Goal: Transaction & Acquisition: Purchase product/service

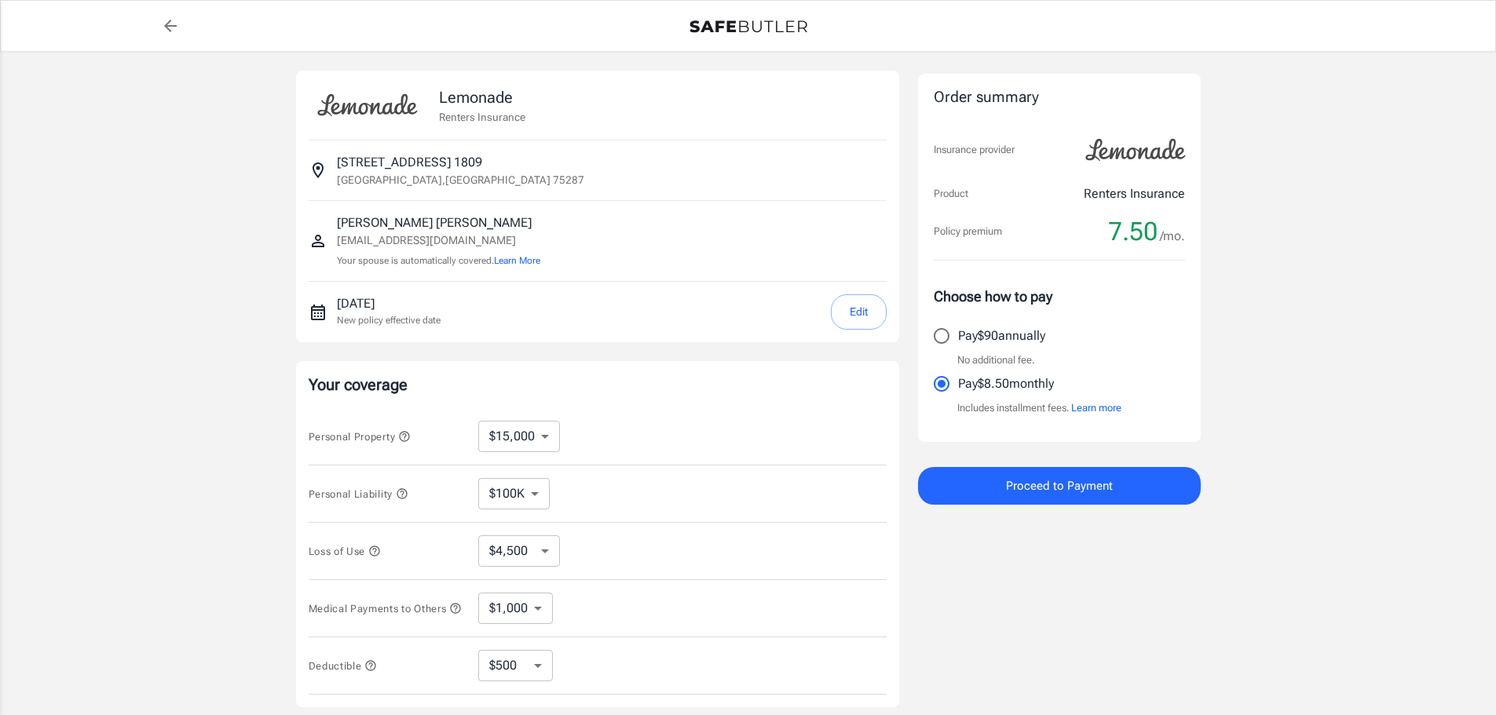
select select "15000"
select select "500"
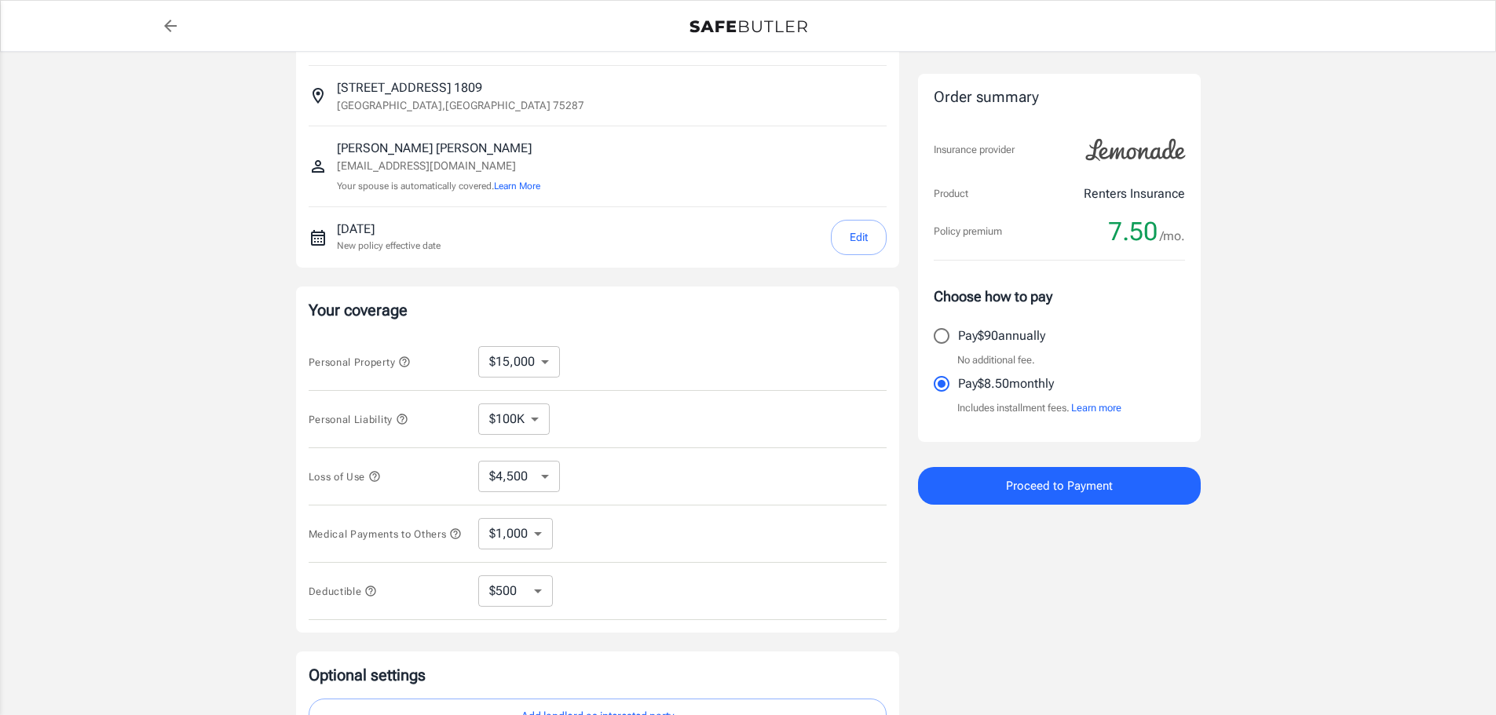
scroll to position [79, 0]
click at [501, 360] on select "$10,000 $15,000 $20,000 $25,000 $30,000 $40,000 $50,000 $100K $150K $200K $250K" at bounding box center [519, 357] width 82 height 31
select select "100000"
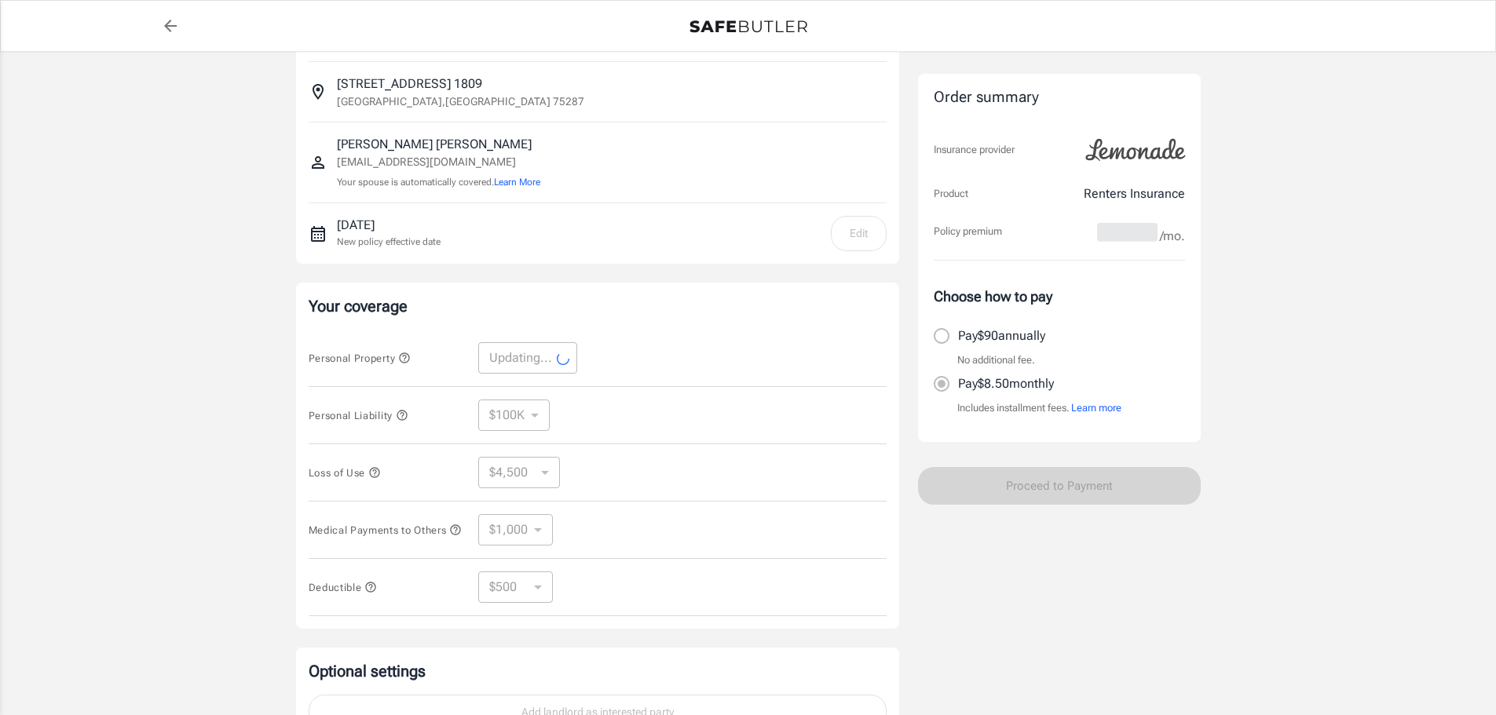
select select "100000"
select select "30000"
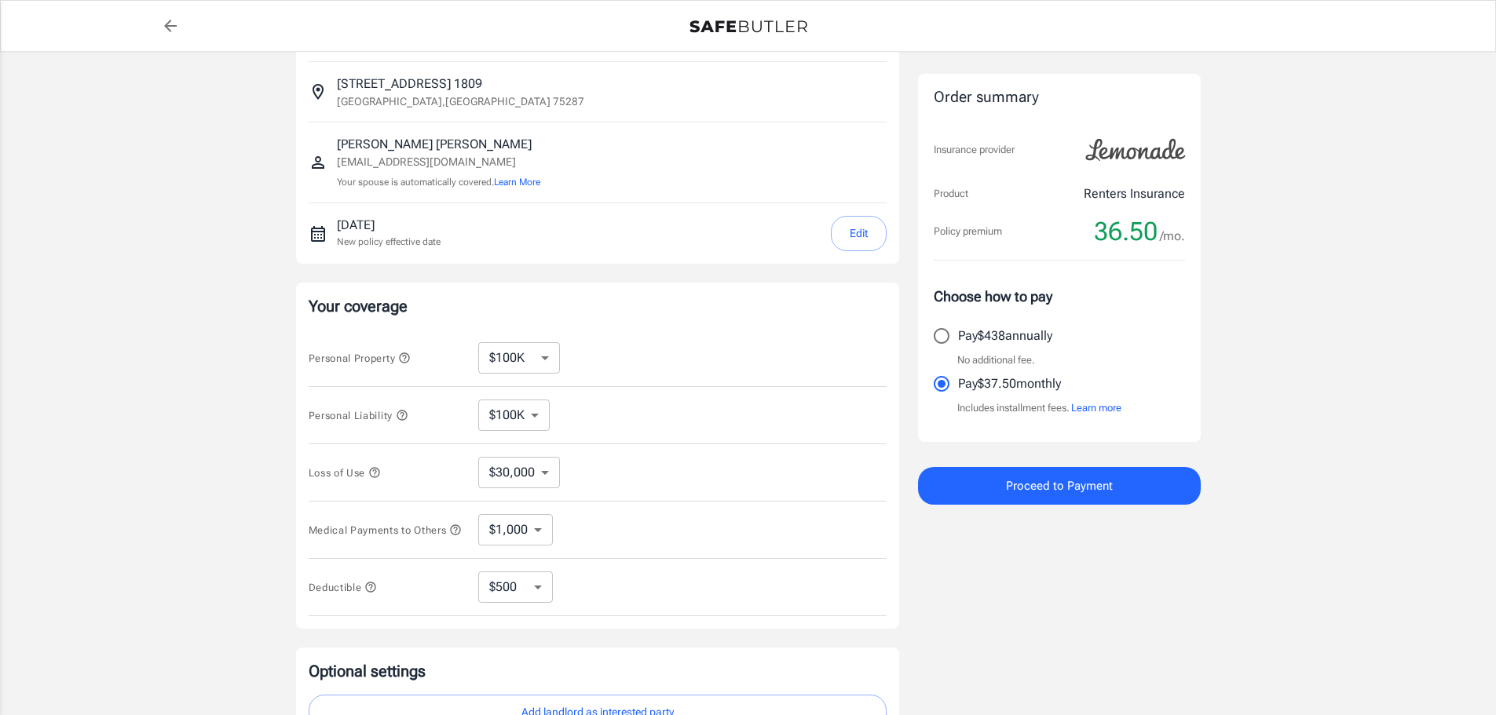
click at [513, 466] on select "$30,000 $39,000 $51,000 $63,000 $78,000 $99,000 $123K $153K $189K $198K" at bounding box center [519, 472] width 82 height 31
click at [183, 450] on div "Lemonade Renters Insurance [STREET_ADDRESS] [PERSON_NAME] [PERSON_NAME][EMAIL_A…" at bounding box center [748, 390] width 1496 height 835
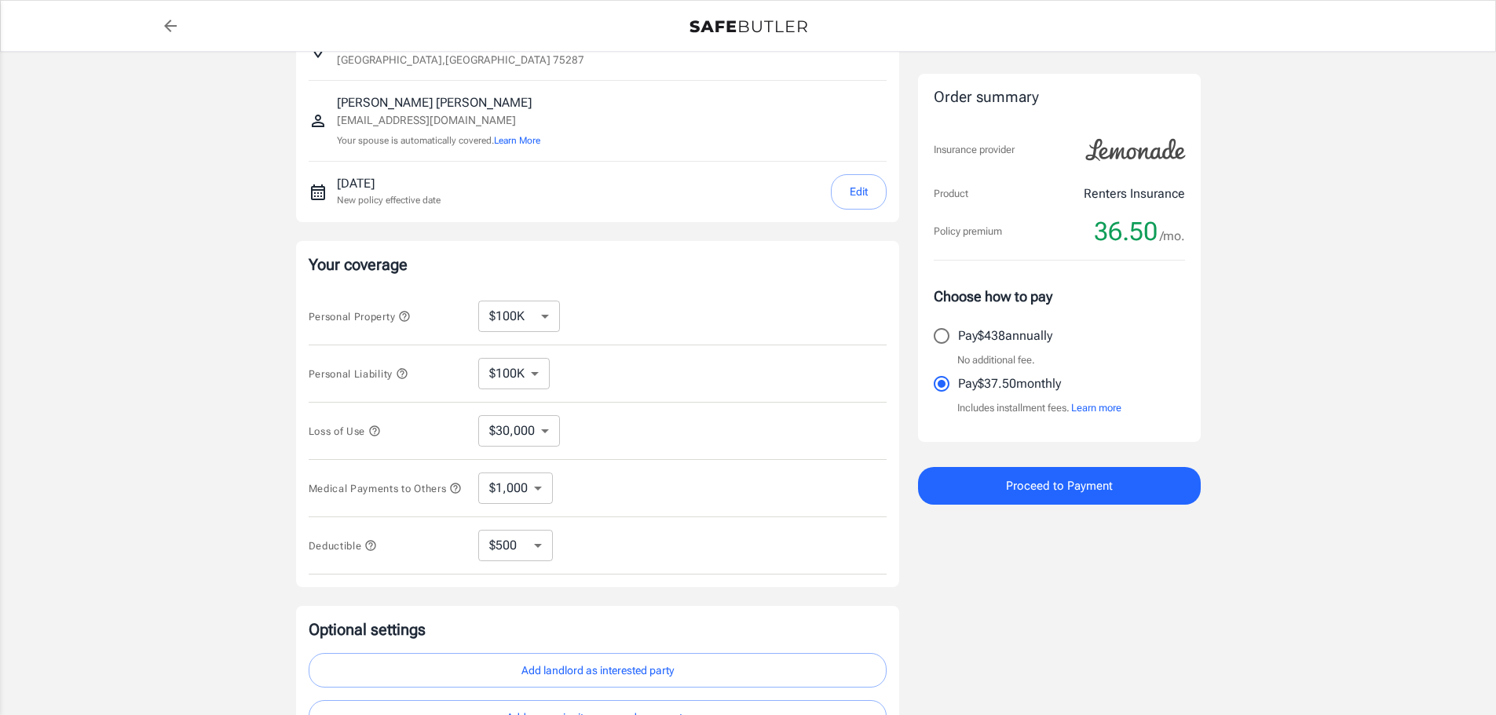
scroll to position [157, 0]
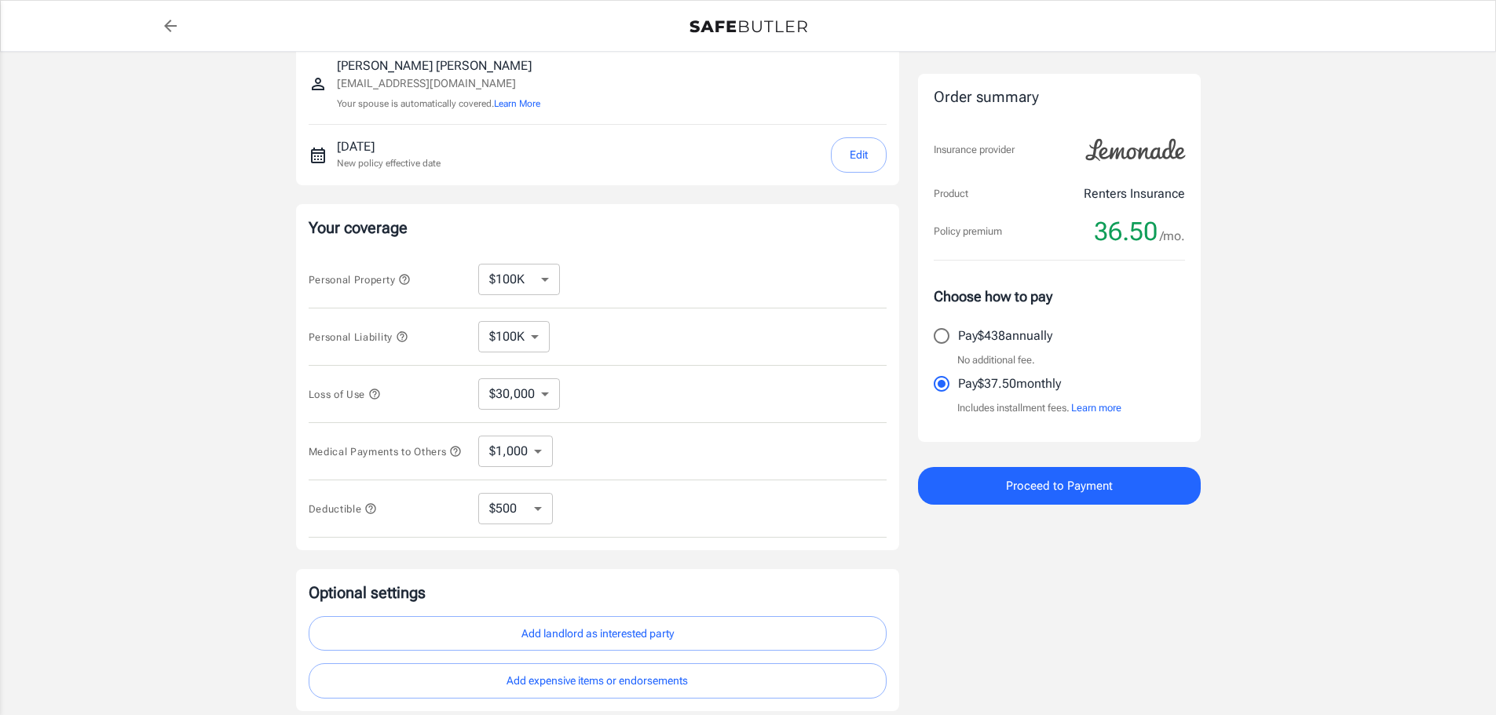
click at [532, 462] on select "$1,000 $2,000 $3,000 $4,000 $5,000" at bounding box center [515, 451] width 75 height 31
click at [531, 459] on select "$1,000 $2,000 $3,000 $4,000 $5,000" at bounding box center [515, 451] width 75 height 31
click at [523, 507] on select "$250 $500 $1,000 $2,500" at bounding box center [515, 508] width 75 height 31
select select "2500"
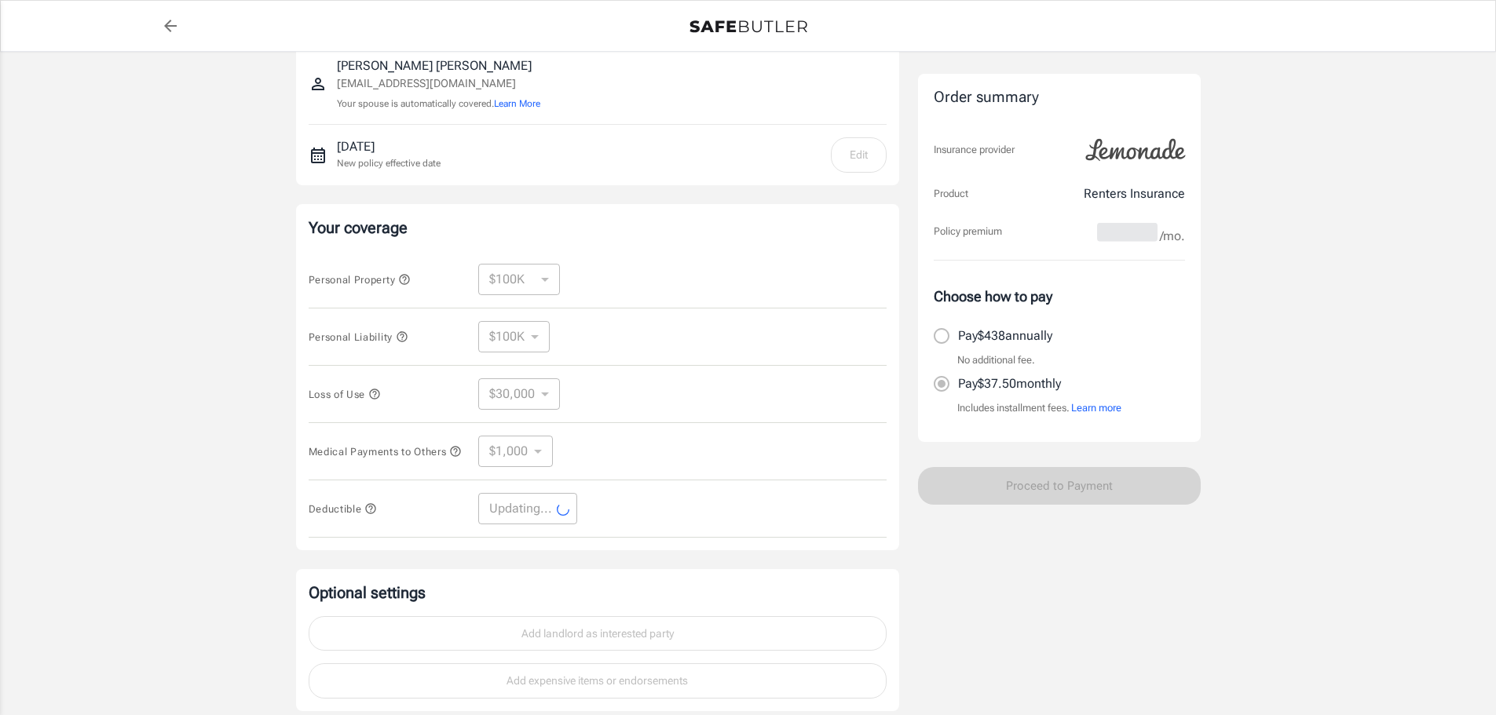
select select "2500"
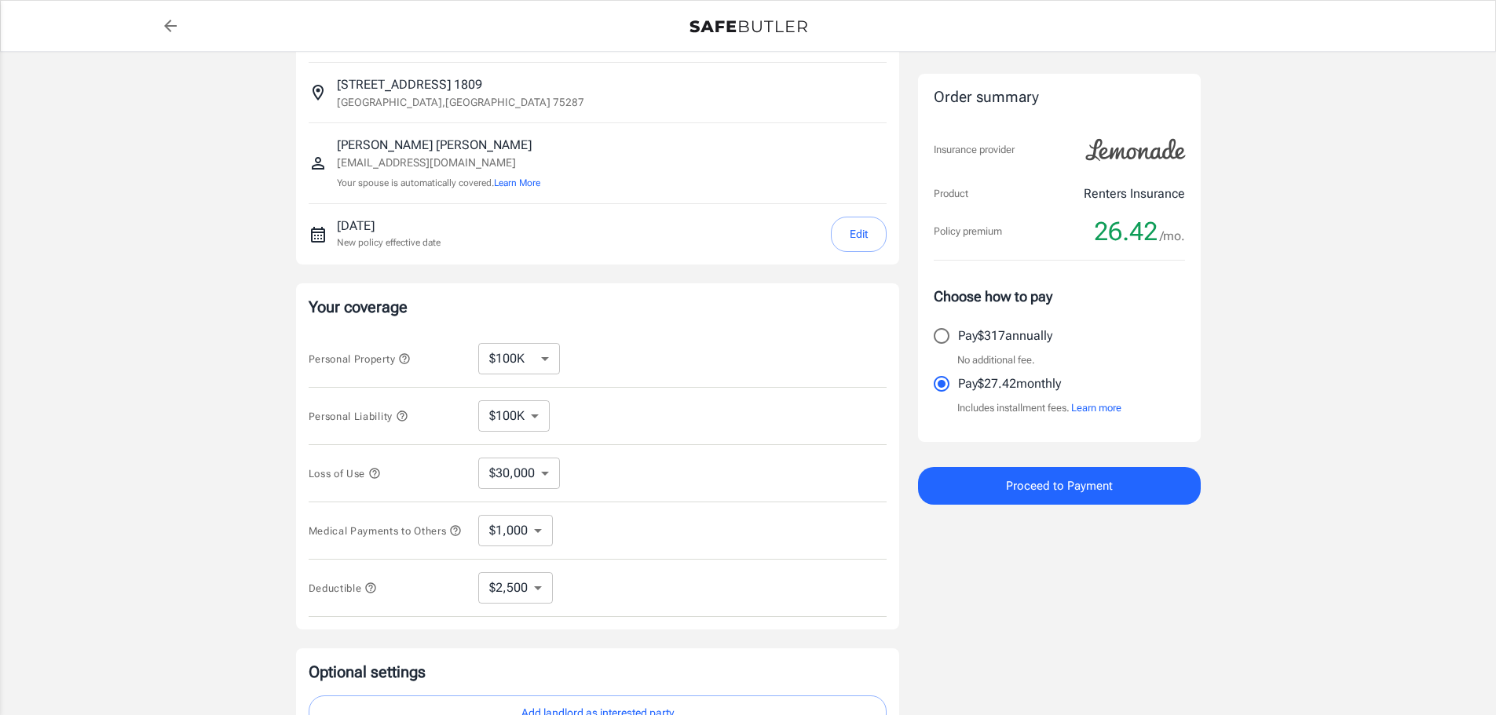
scroll to position [79, 0]
click at [528, 356] on select "$10,000 $15,000 $20,000 $25,000 $30,000 $40,000 $50,000 $100K $150K $200K $250K" at bounding box center [519, 357] width 82 height 31
click at [515, 359] on select "$10,000 $15,000 $20,000 $25,000 $30,000 $40,000 $50,000 $100K $150K $200K $250K" at bounding box center [519, 357] width 82 height 31
select select "10000"
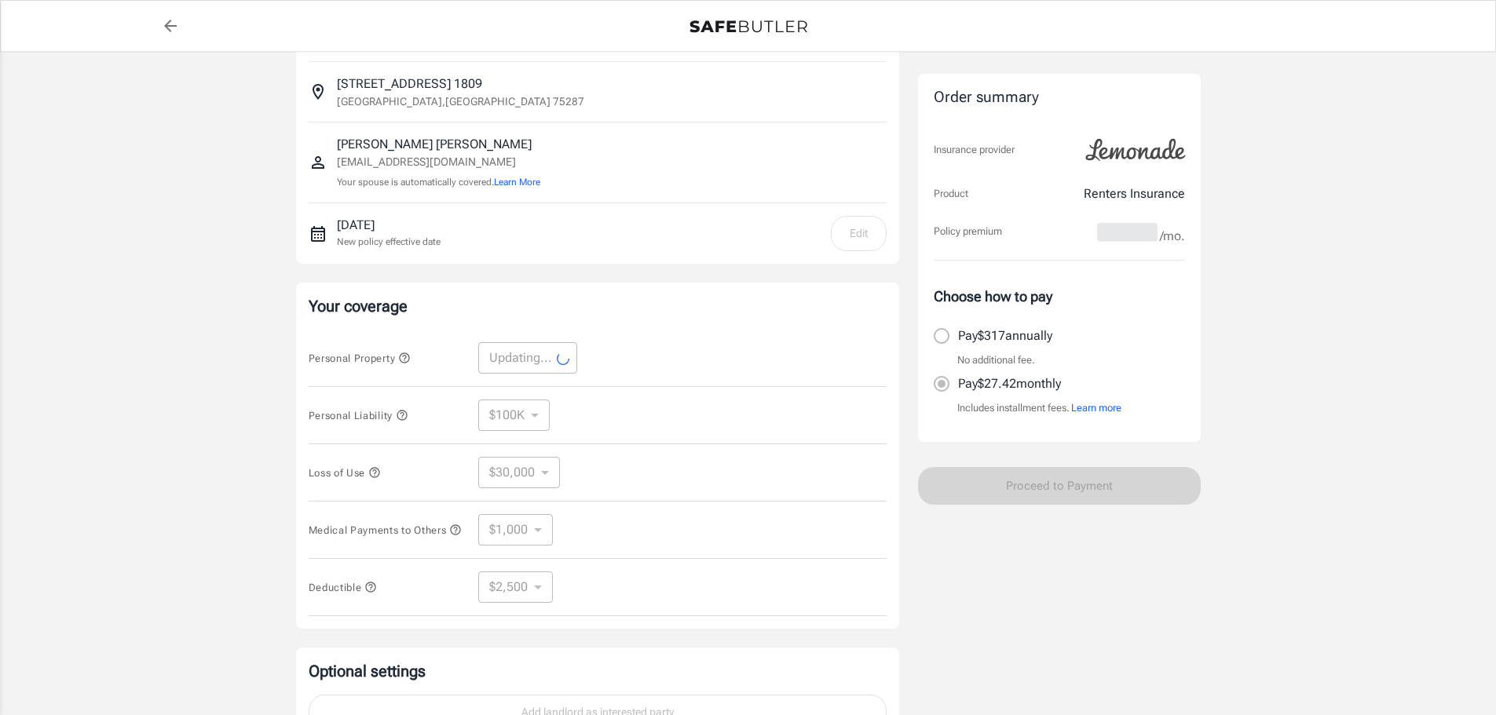
select select "10000"
select select "3000"
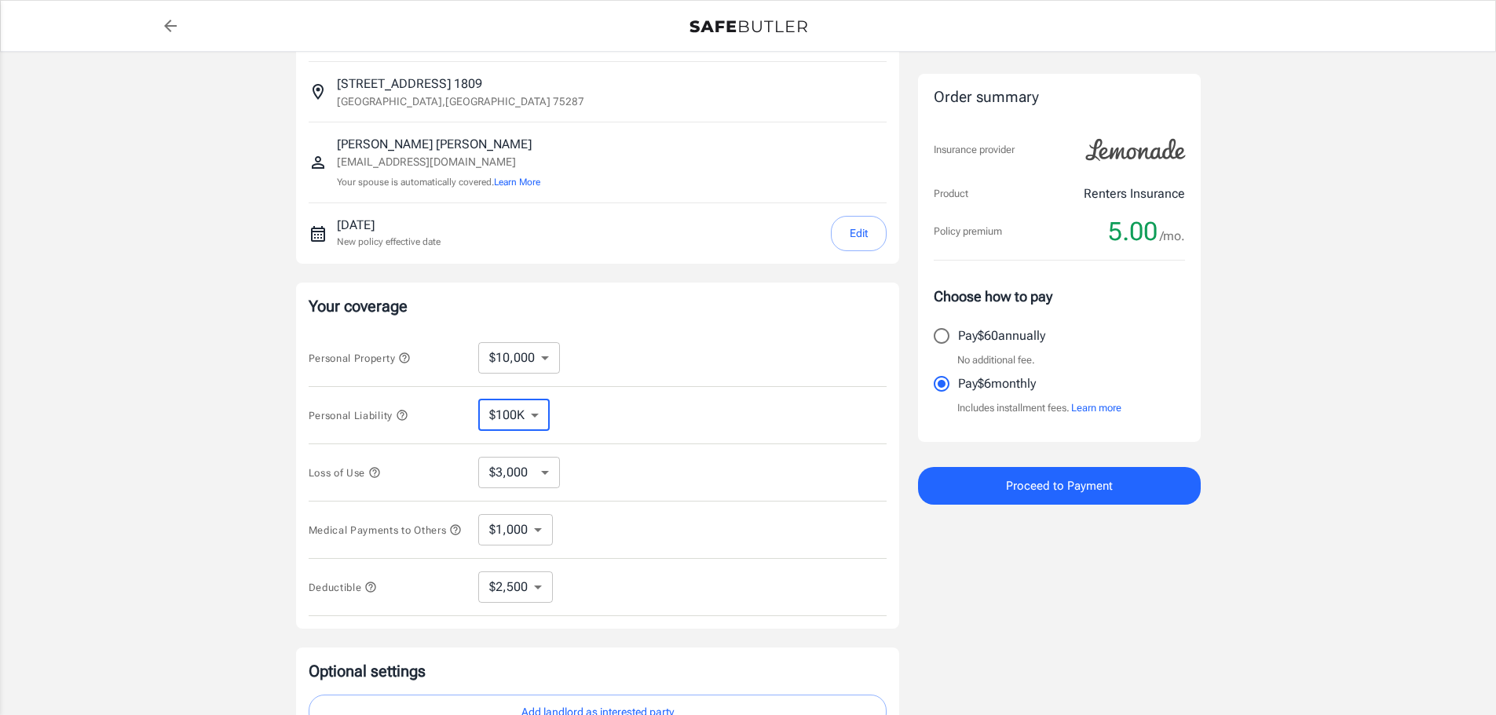
click at [517, 414] on select "$100K $200K $300K $400K $500K" at bounding box center [513, 415] width 71 height 31
click at [514, 459] on select "$3,000 $6,000 $12,000 $21,000 $36,000 $60,000 $96,000 $153K $198K" at bounding box center [519, 472] width 82 height 31
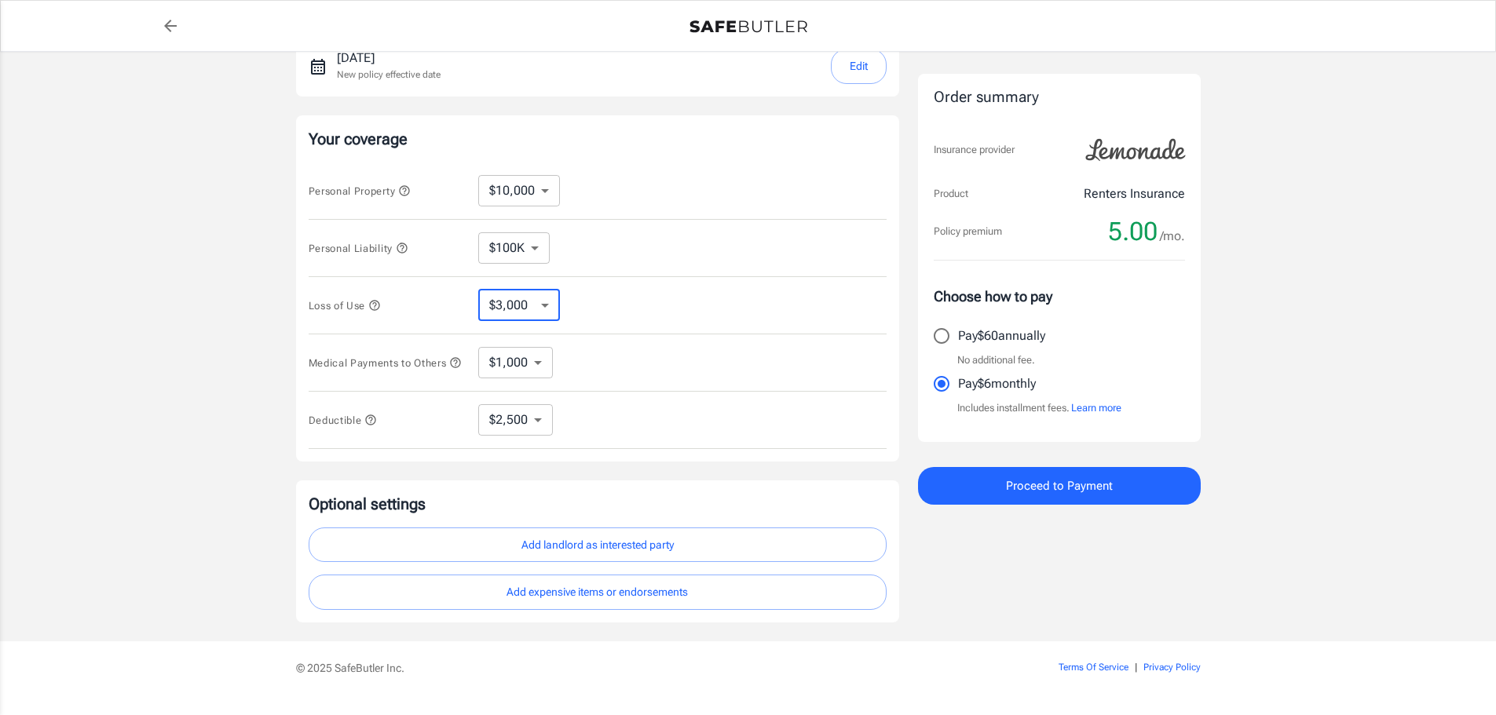
scroll to position [210, 0]
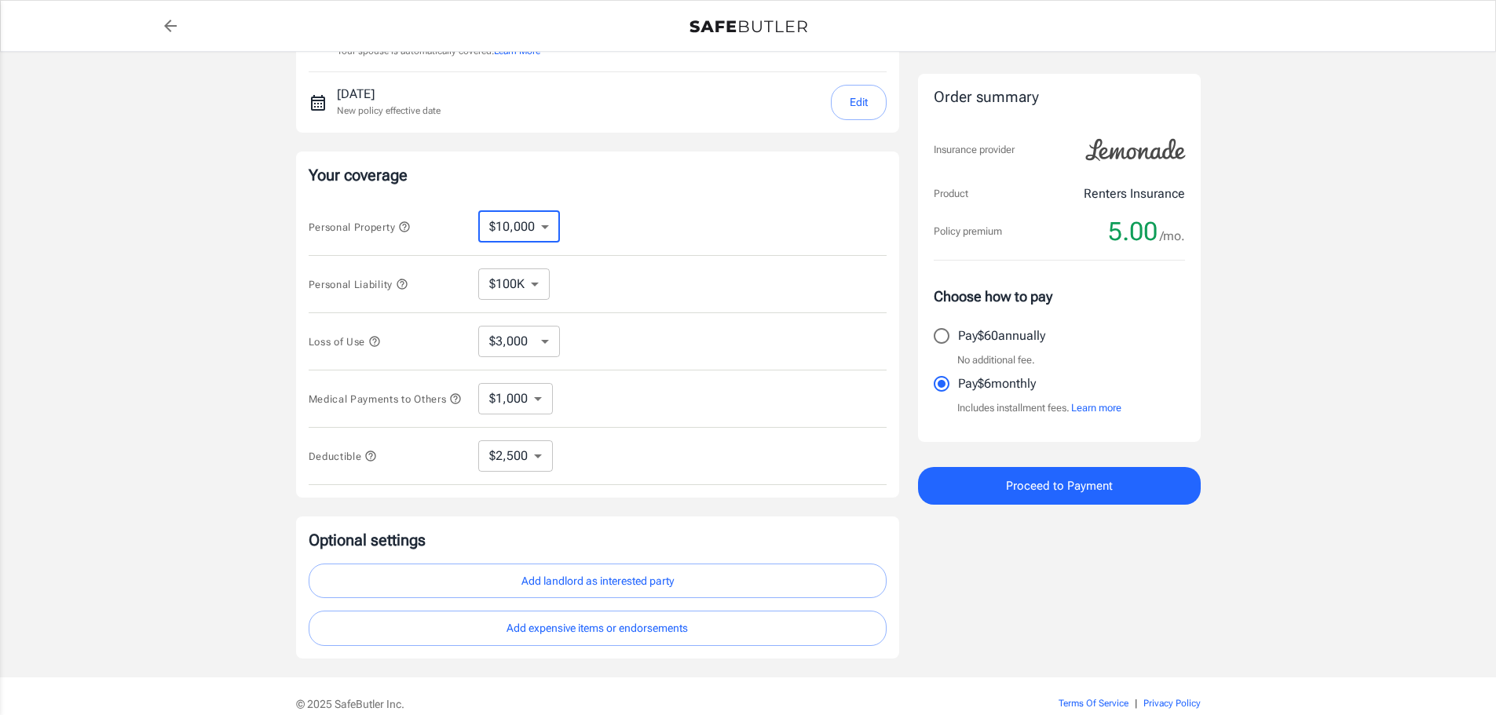
click at [515, 234] on select "$10,000 $15,000 $20,000 $25,000 $30,000 $40,000 $50,000 $100K $150K $200K $250K" at bounding box center [519, 226] width 82 height 31
select select "25000"
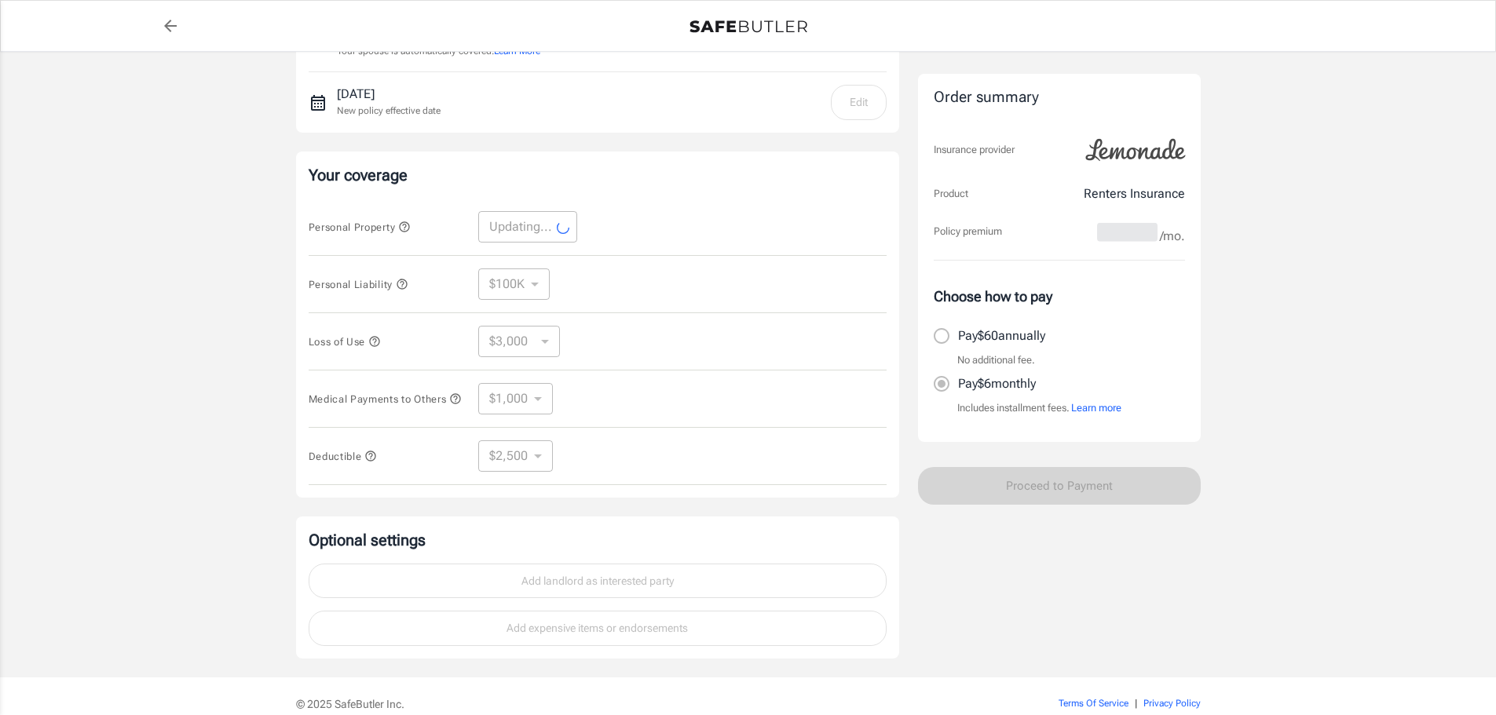
select select "25000"
select select "7500"
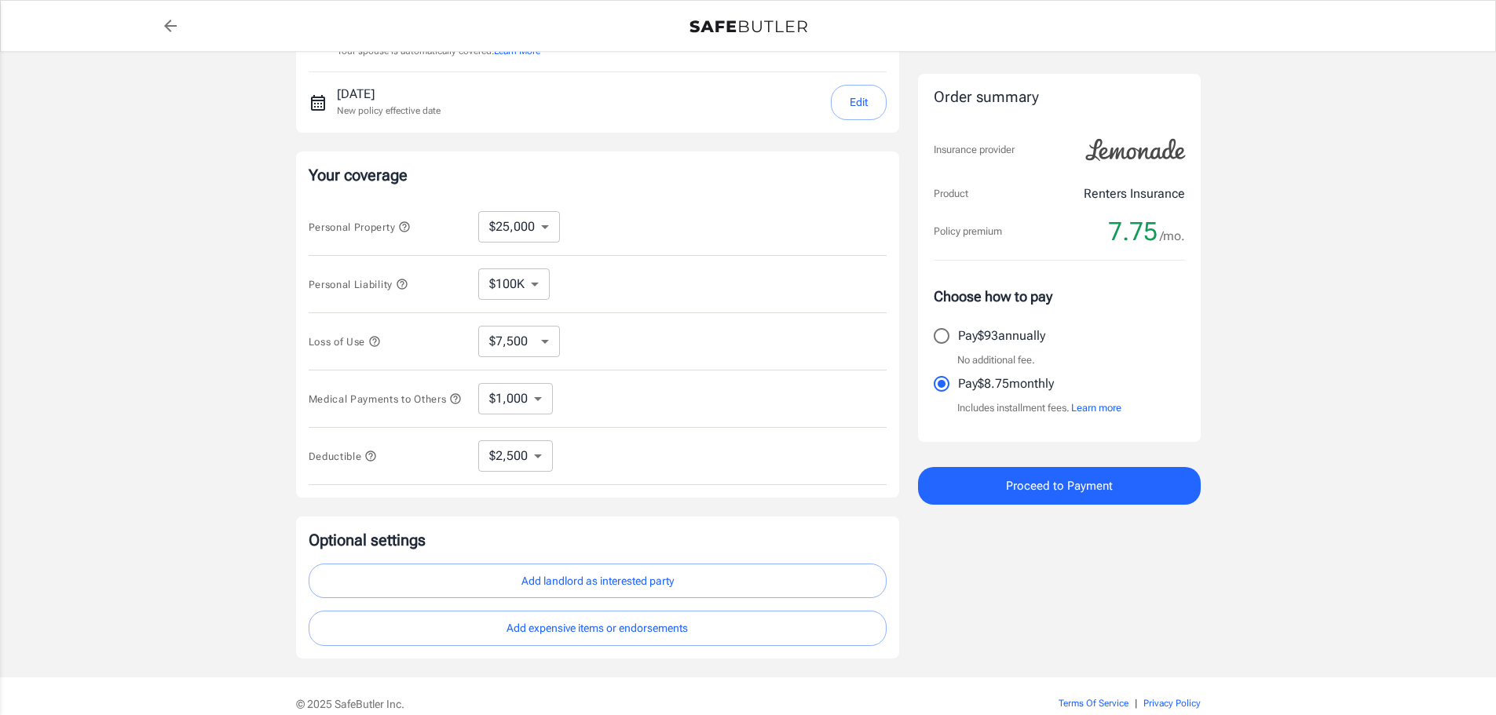
click at [522, 236] on select "$10,000 $15,000 $20,000 $25,000 $30,000 $40,000 $50,000 $100K $150K $200K $250K" at bounding box center [519, 226] width 82 height 31
select select "10000"
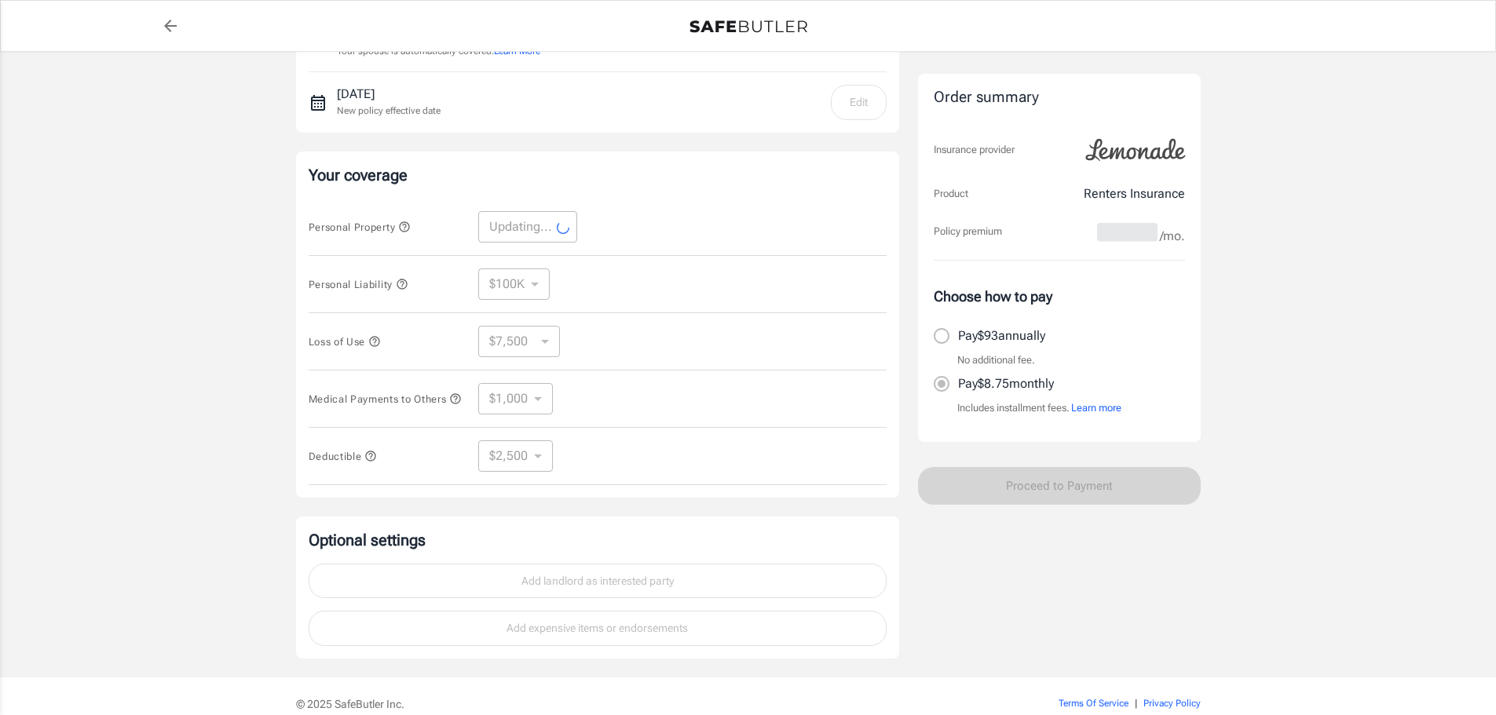
select select "10000"
select select "3000"
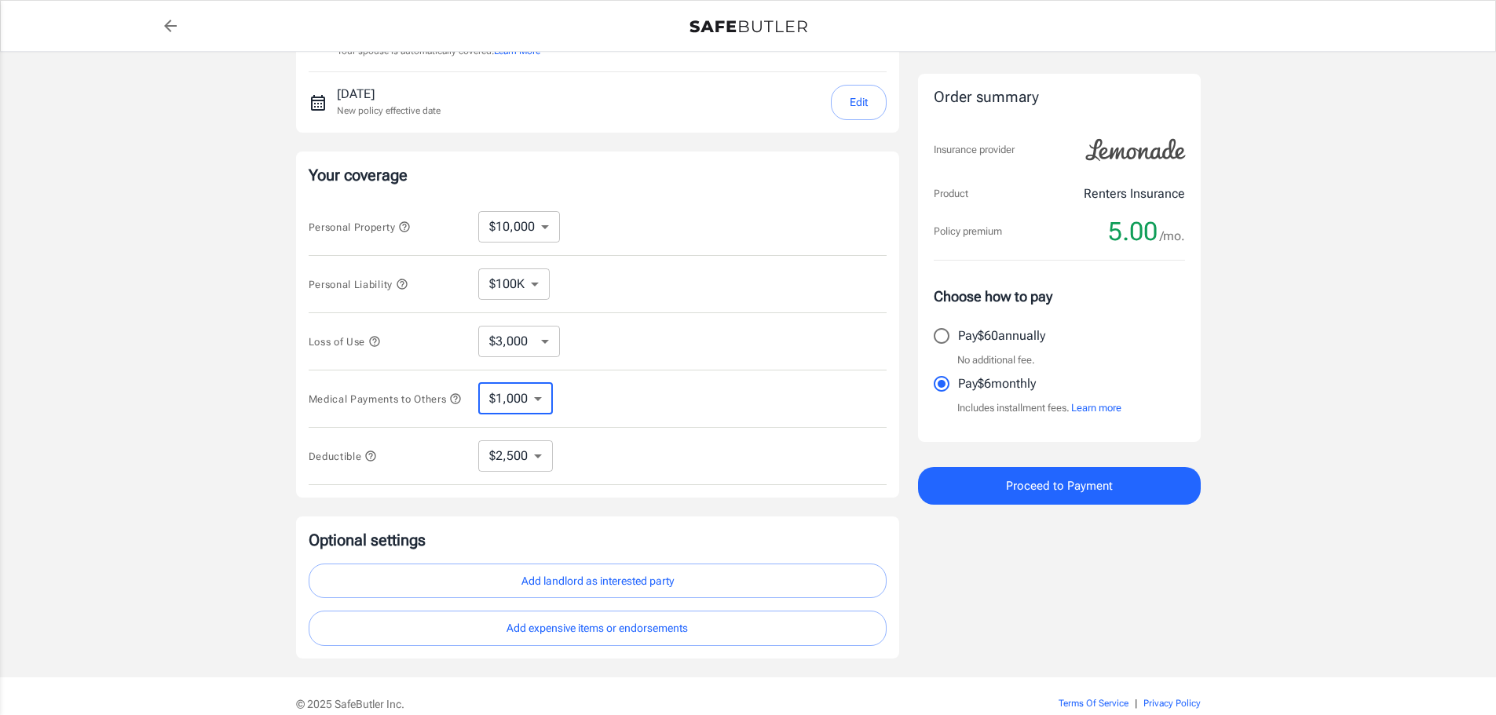
click at [526, 411] on select "$1,000 $2,000 $3,000 $4,000 $5,000" at bounding box center [515, 398] width 75 height 31
click at [527, 408] on select "$1,000 $2,000 $3,000 $4,000 $5,000" at bounding box center [515, 398] width 75 height 31
click at [532, 354] on select "$3,000 $6,000 $12,000 $21,000 $36,000 $60,000 $96,000 $153K $198K" at bounding box center [519, 341] width 82 height 31
click at [532, 351] on select "$3,000 $6,000 $12,000 $21,000 $36,000 $60,000 $96,000 $153K $198K" at bounding box center [519, 341] width 82 height 31
click at [524, 460] on select "$250 $500 $1,000 $2,500" at bounding box center [515, 455] width 75 height 31
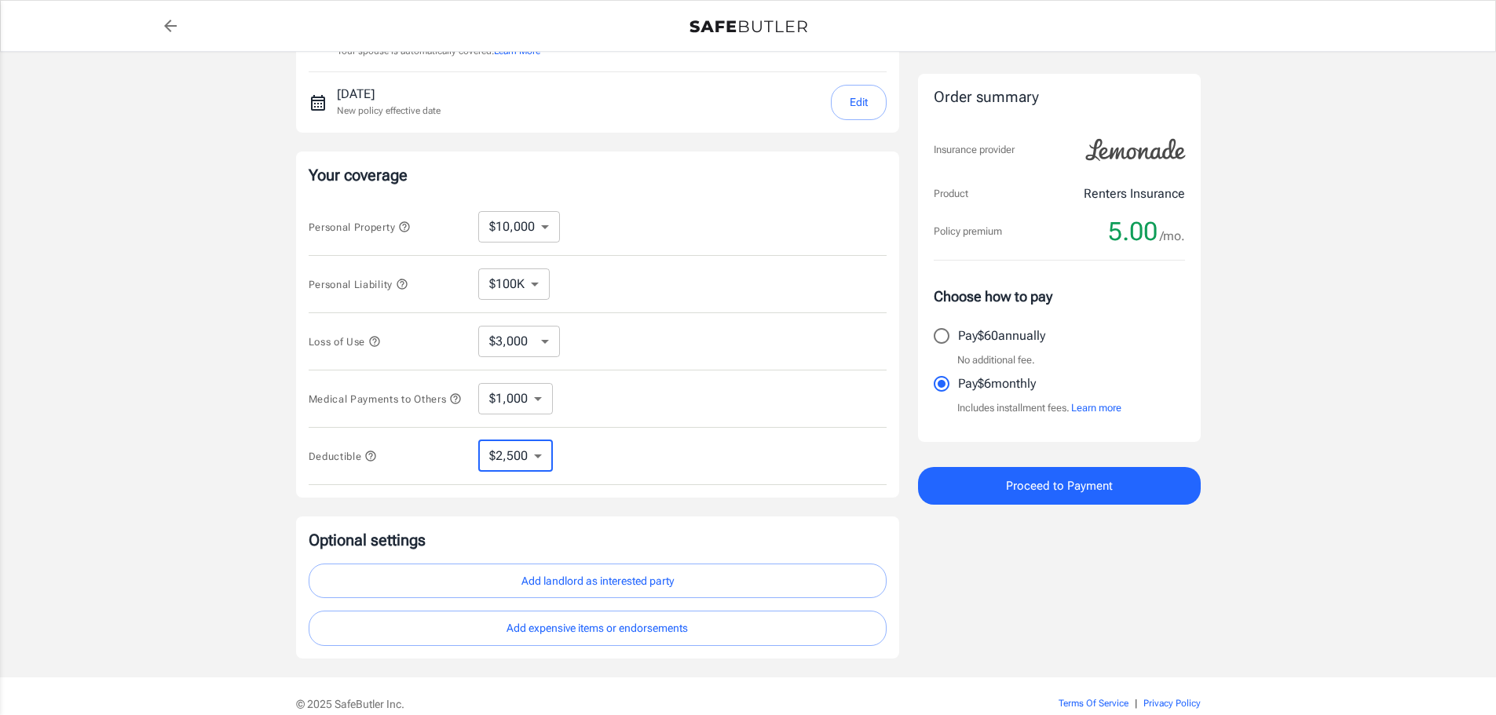
click at [524, 460] on select "$250 $500 $1,000 $2,500" at bounding box center [515, 455] width 75 height 31
click at [486, 289] on select "$100K $200K $300K $400K $500K" at bounding box center [513, 283] width 71 height 31
click at [499, 281] on select "$100K $200K $300K $400K $500K" at bounding box center [513, 283] width 71 height 31
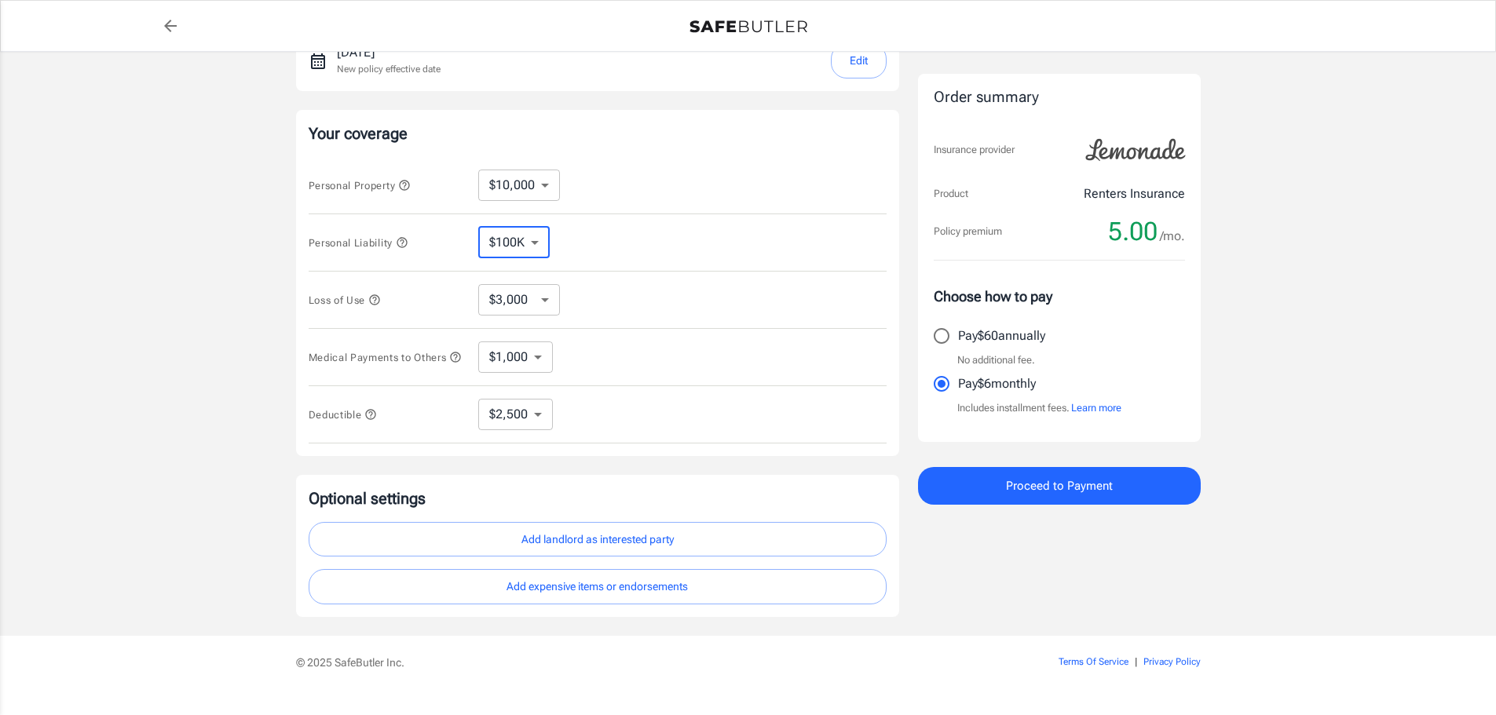
scroll to position [288, 0]
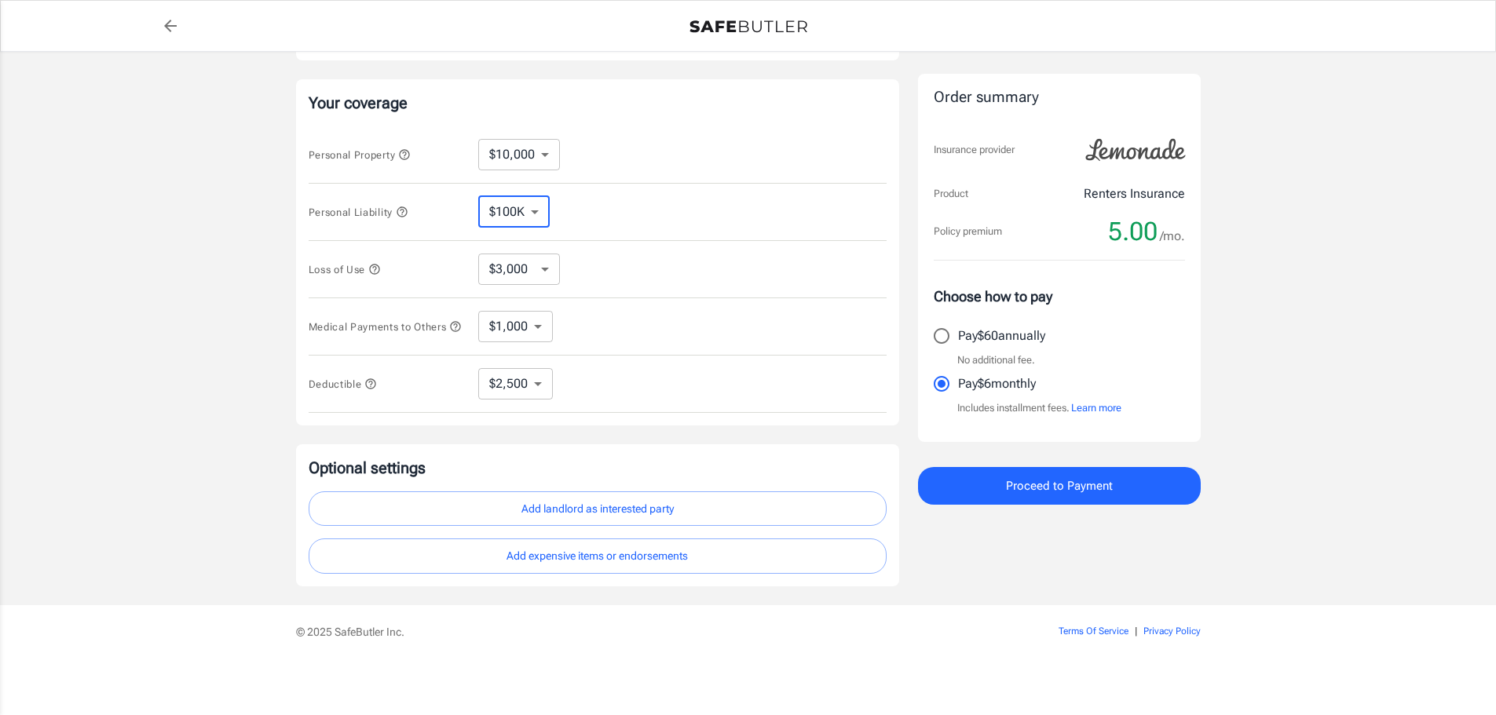
click at [813, 513] on button "Add landlord as interested party" at bounding box center [598, 508] width 578 height 35
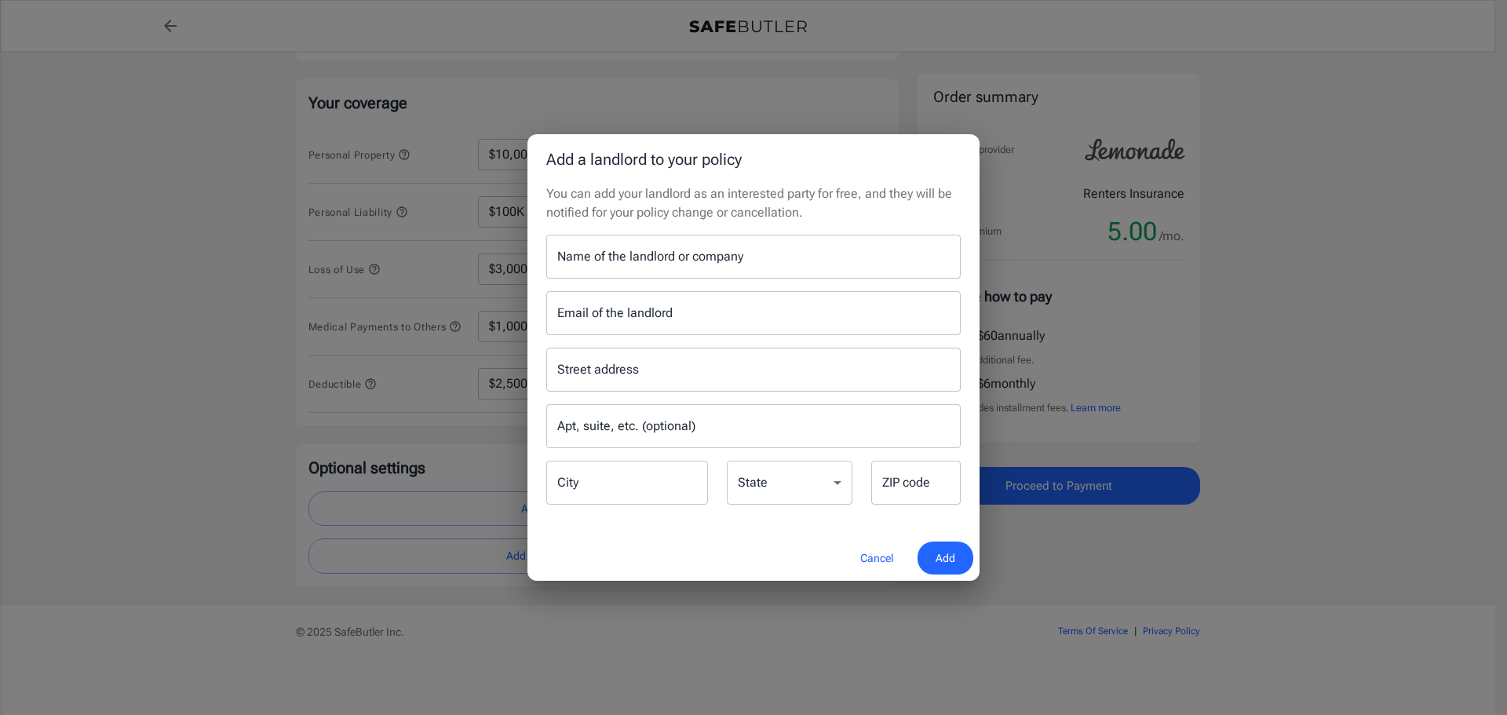
click at [738, 261] on input "Name of the landlord or company" at bounding box center [753, 257] width 415 height 44
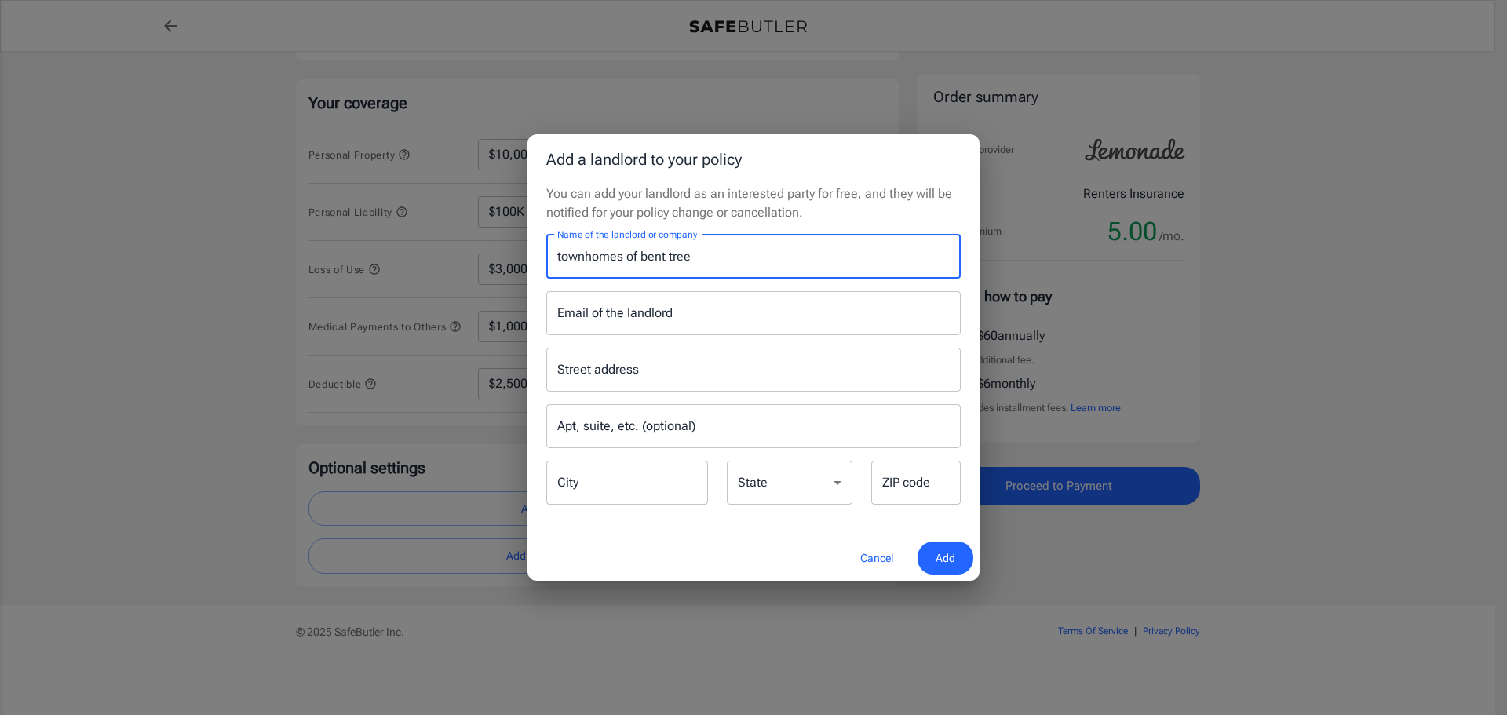
type input "townhomes of bent tree"
click at [687, 373] on input "Street address" at bounding box center [753, 370] width 400 height 30
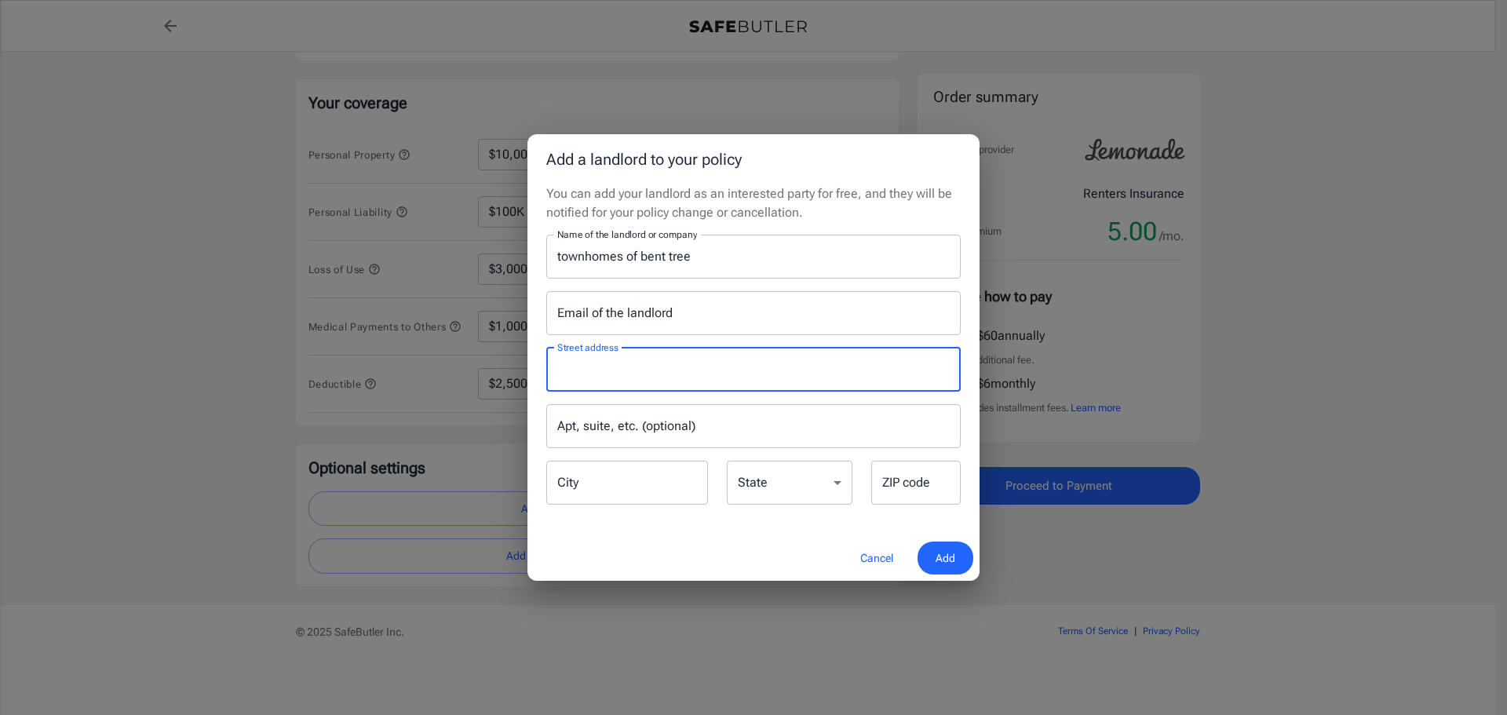
paste input "Townhomes of [GEOGRAPHIC_DATA][STREET_ADDRESS]"
drag, startPoint x: 703, startPoint y: 368, endPoint x: 517, endPoint y: 361, distance: 186.2
click at [517, 361] on div "Add a landlord to your policy You can add your landlord as an interested party …" at bounding box center [753, 357] width 1507 height 715
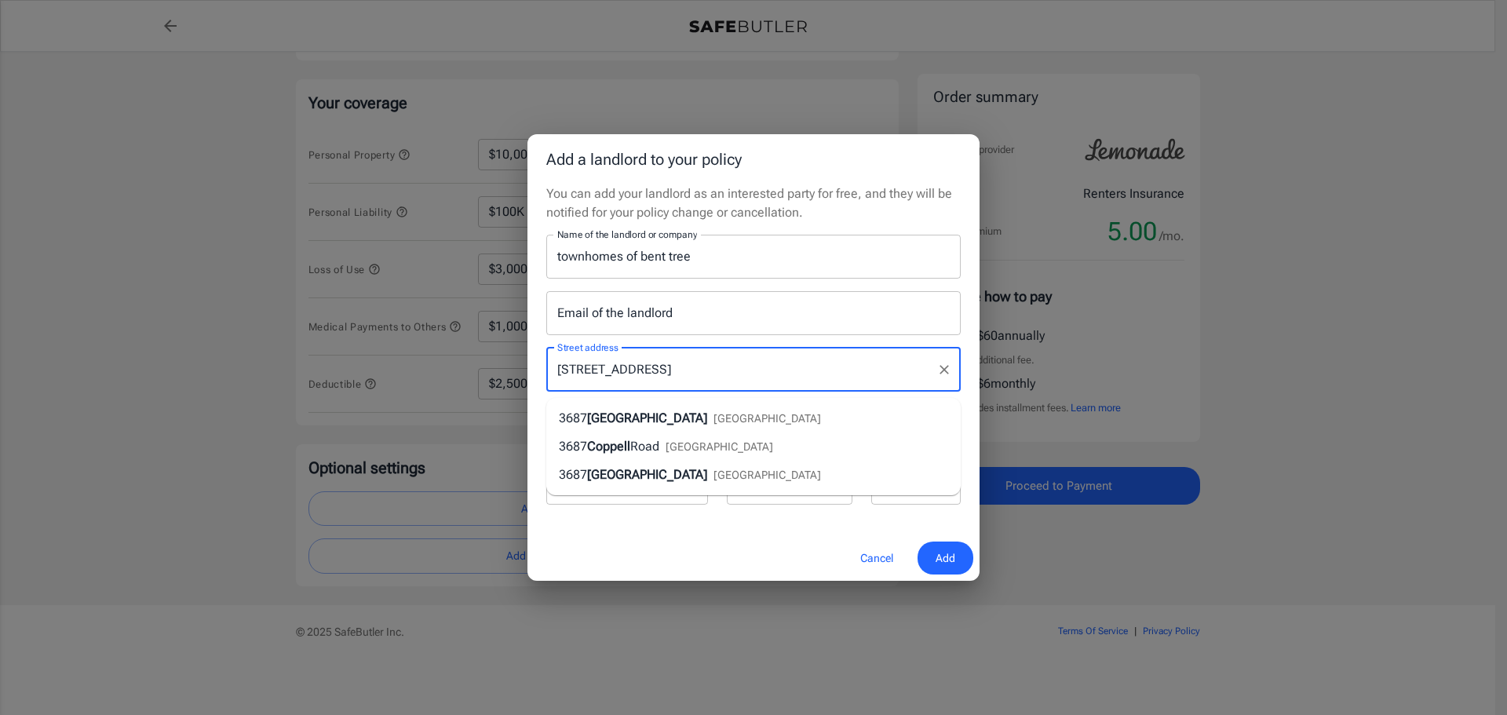
type input "[STREET_ADDRESS]"
click at [634, 546] on div "Cancel Add" at bounding box center [754, 558] width 452 height 46
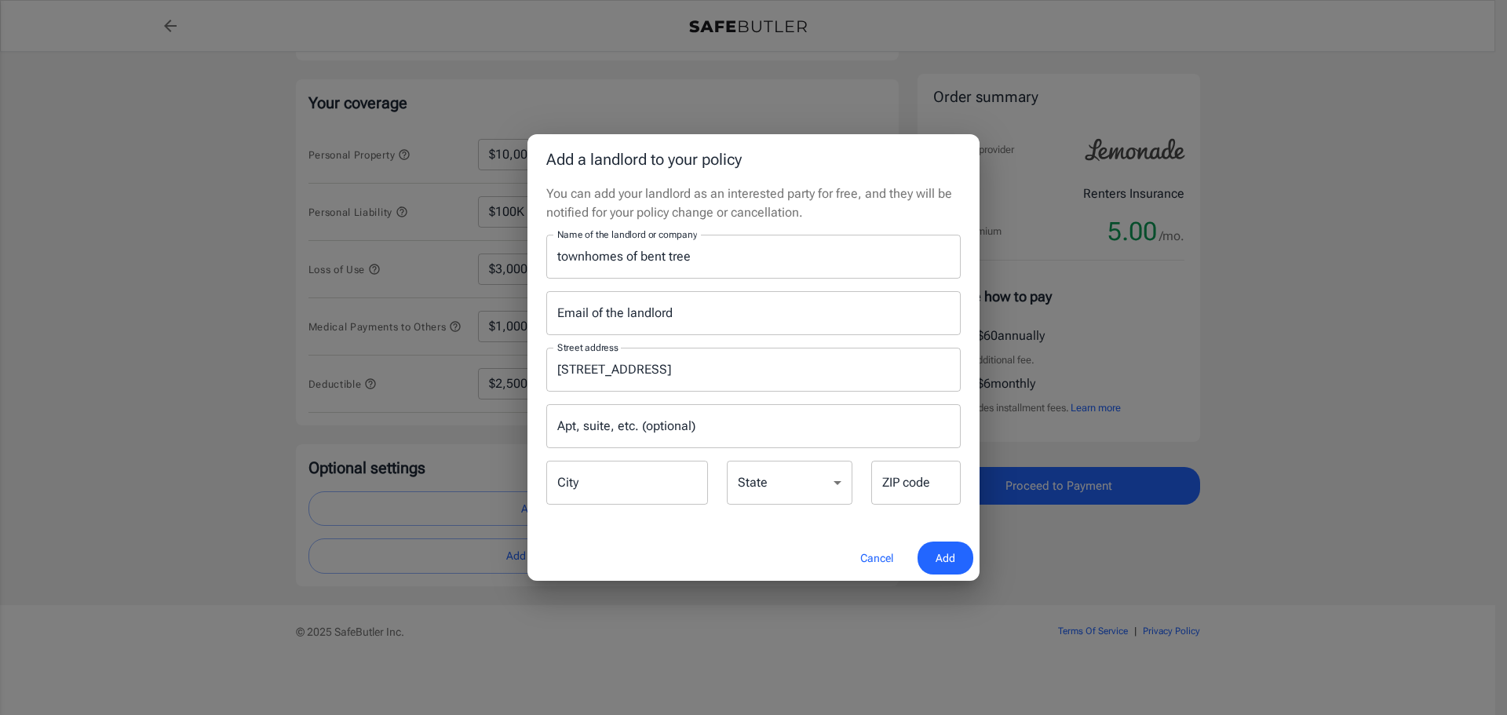
click at [637, 498] on input "City" at bounding box center [627, 483] width 162 height 44
type input "Coppell"
click at [737, 475] on select "[US_STATE] [US_STATE] [US_STATE] [US_STATE] [US_STATE] [US_STATE] [US_STATE] [U…" at bounding box center [790, 483] width 126 height 44
select select "[GEOGRAPHIC_DATA]"
click at [727, 461] on select "[US_STATE] [US_STATE] [US_STATE] [US_STATE] [US_STATE] [US_STATE] [US_STATE] [U…" at bounding box center [790, 483] width 126 height 44
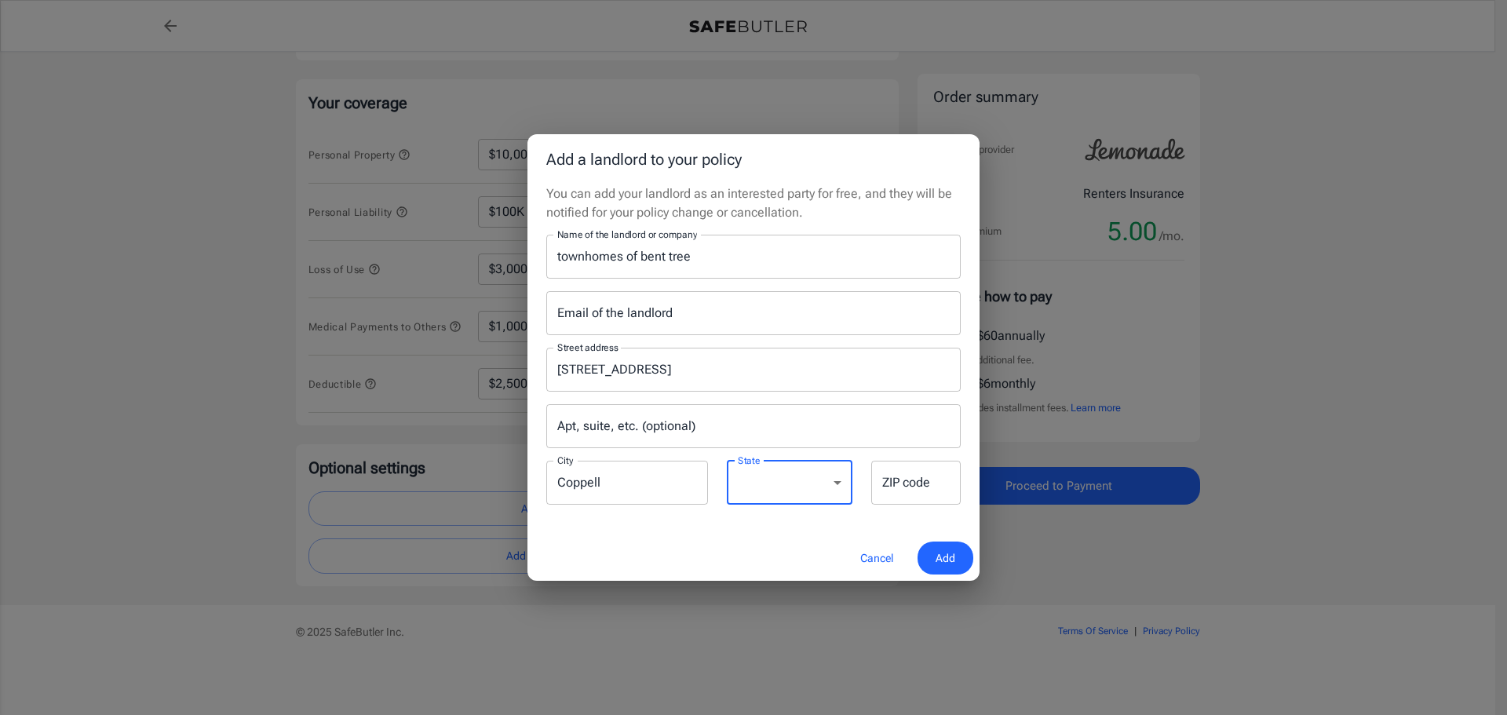
click at [906, 492] on input "ZIP code" at bounding box center [915, 483] width 89 height 44
type input "75019"
click at [807, 361] on input "[STREET_ADDRESS]" at bounding box center [741, 370] width 377 height 30
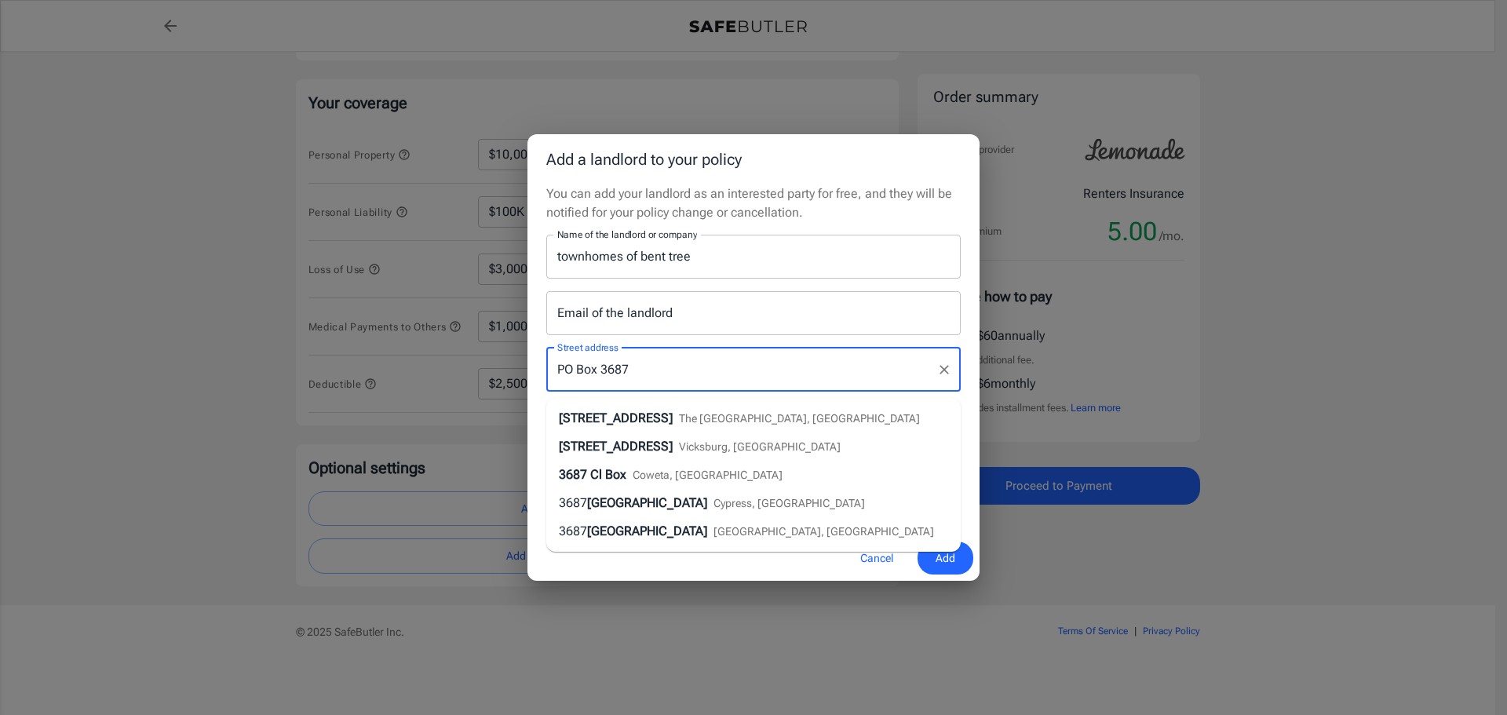
type input "PO Box 3687"
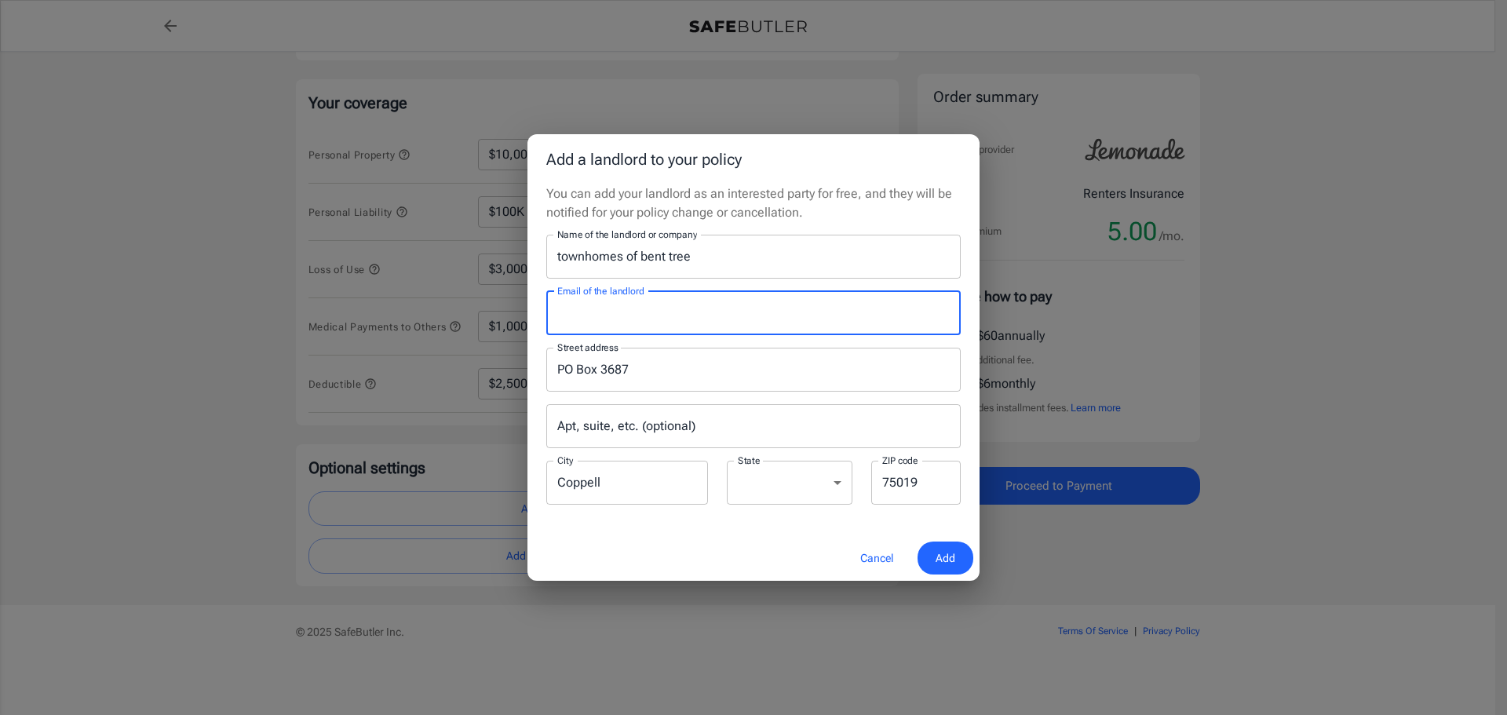
click at [803, 300] on input "Email of the landlord" at bounding box center [753, 313] width 415 height 44
click at [553, 572] on div "Cancel Add" at bounding box center [754, 558] width 452 height 46
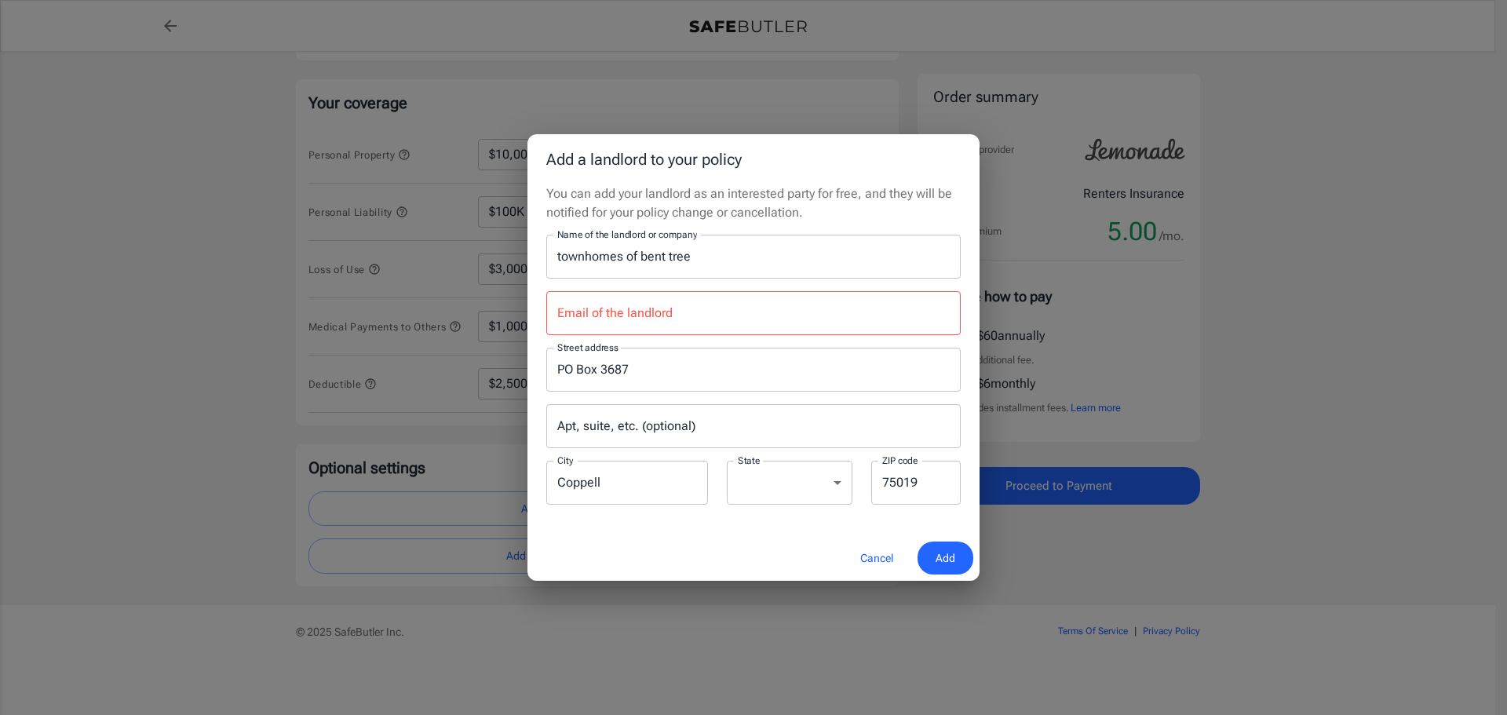
click at [786, 301] on input "Email of the landlord" at bounding box center [753, 313] width 415 height 44
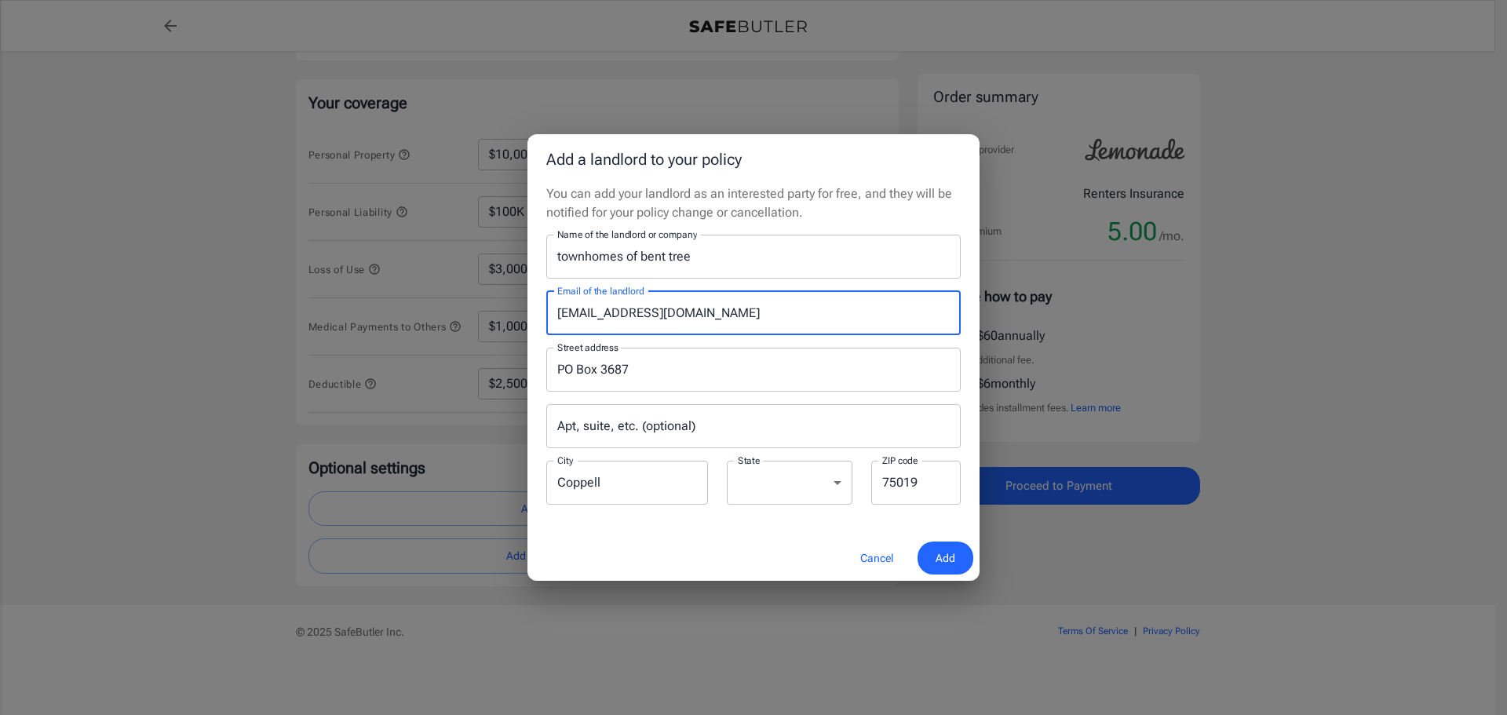
type input "[EMAIL_ADDRESS][DOMAIN_NAME]"
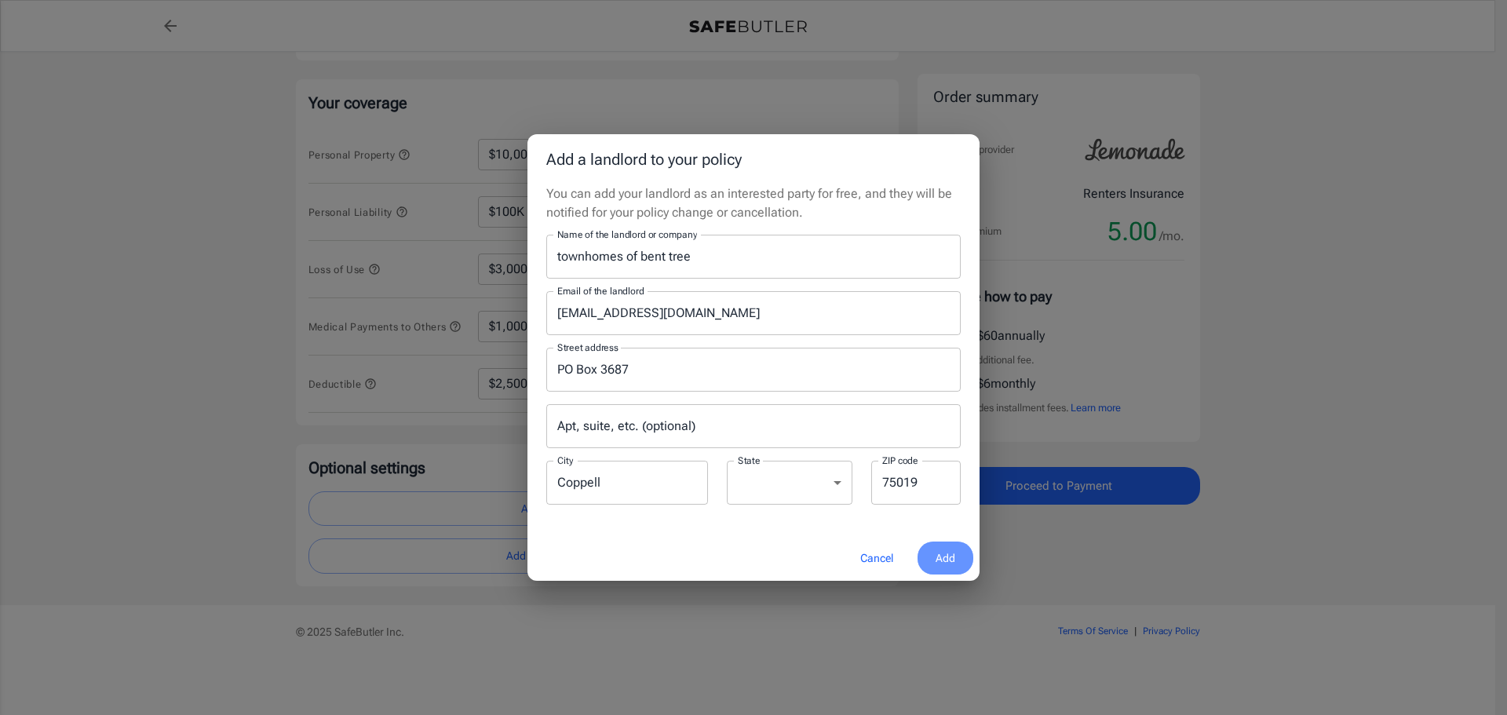
click at [931, 565] on button "Add" at bounding box center [946, 559] width 56 height 34
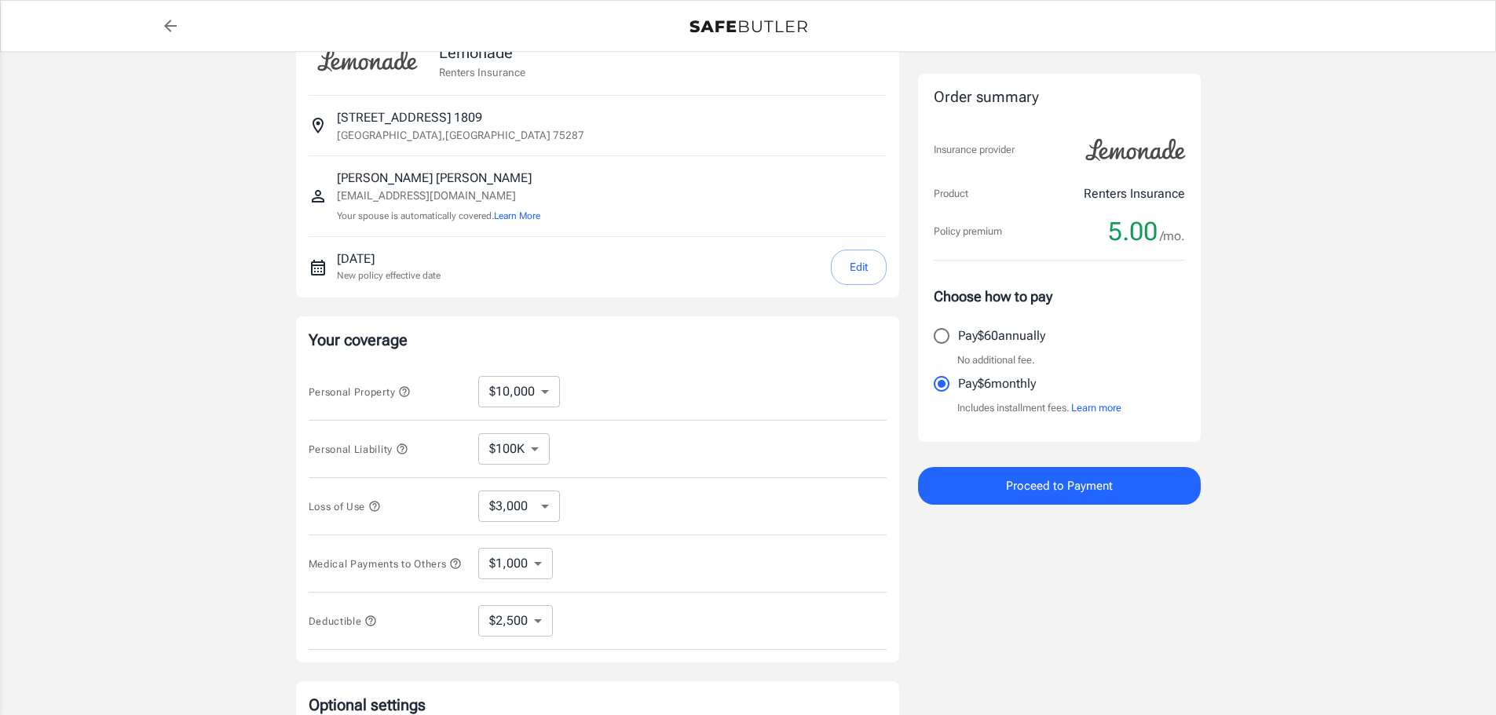
scroll to position [0, 0]
